Goal: Task Accomplishment & Management: Manage account settings

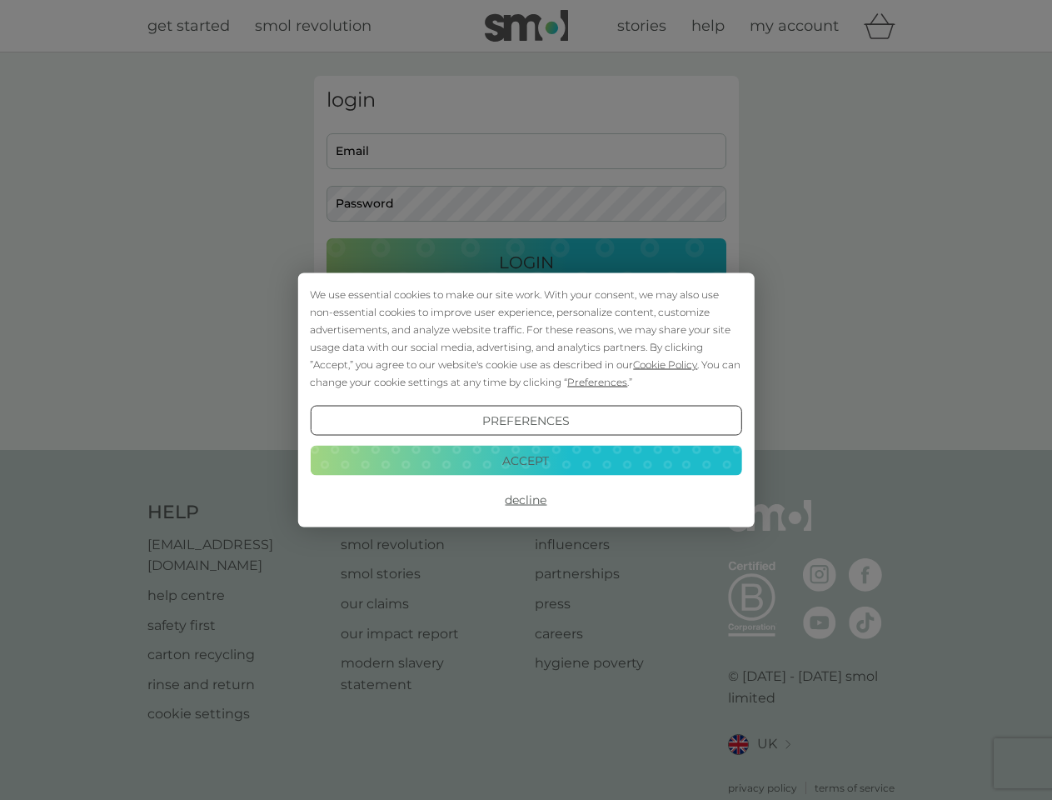
click at [666, 364] on span "Cookie Policy" at bounding box center [665, 364] width 64 height 12
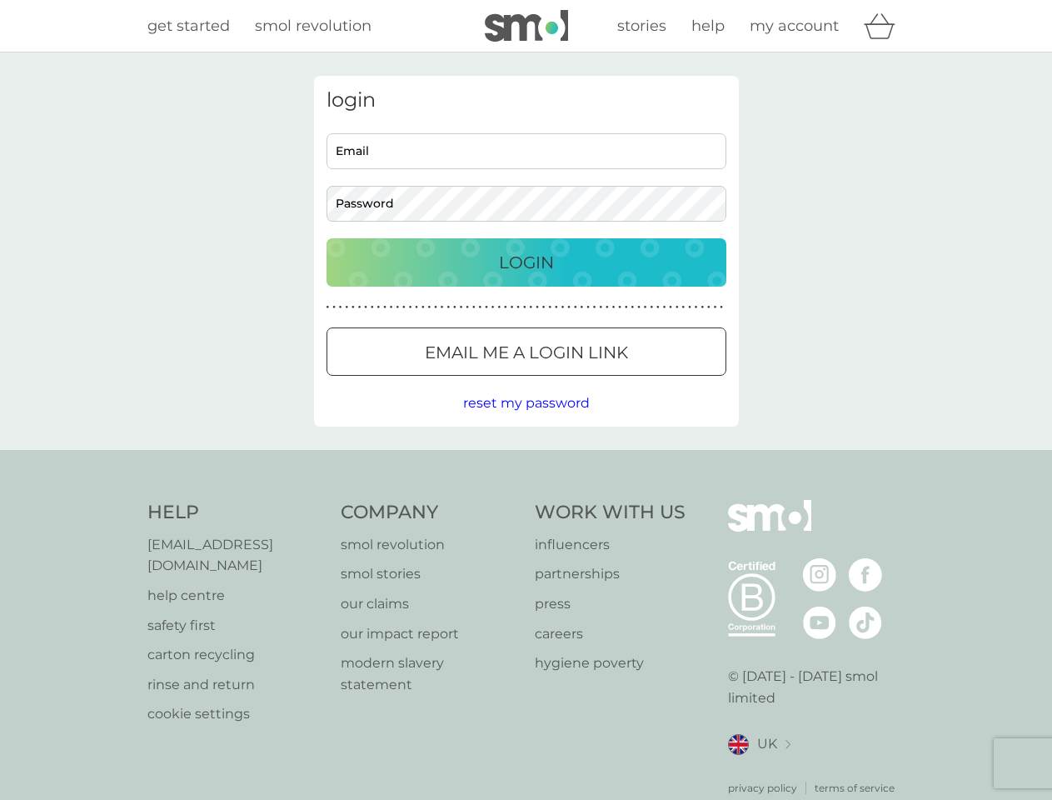
click at [596, 382] on div "login Email Password Login ● ● ● ● ● ● ● ● ● ● ● ● ● ● ● ● ● ● ● ● ● ● ● ● ● ● …" at bounding box center [526, 251] width 425 height 351
click at [526, 421] on div "login Email Password Login ● ● ● ● ● ● ● ● ● ● ● ● ● ● ● ● ● ● ● ● ● ● ● ● ● ● …" at bounding box center [526, 251] width 425 height 351
click at [526, 500] on div "Help [EMAIL_ADDRESS][DOMAIN_NAME] help centre safety first carton recycling rin…" at bounding box center [526, 648] width 758 height 296
click at [526, 460] on div "Help [EMAIL_ADDRESS][DOMAIN_NAME] help centre safety first carton recycling rin…" at bounding box center [526, 648] width 1052 height 396
